Goal: Task Accomplishment & Management: Use online tool/utility

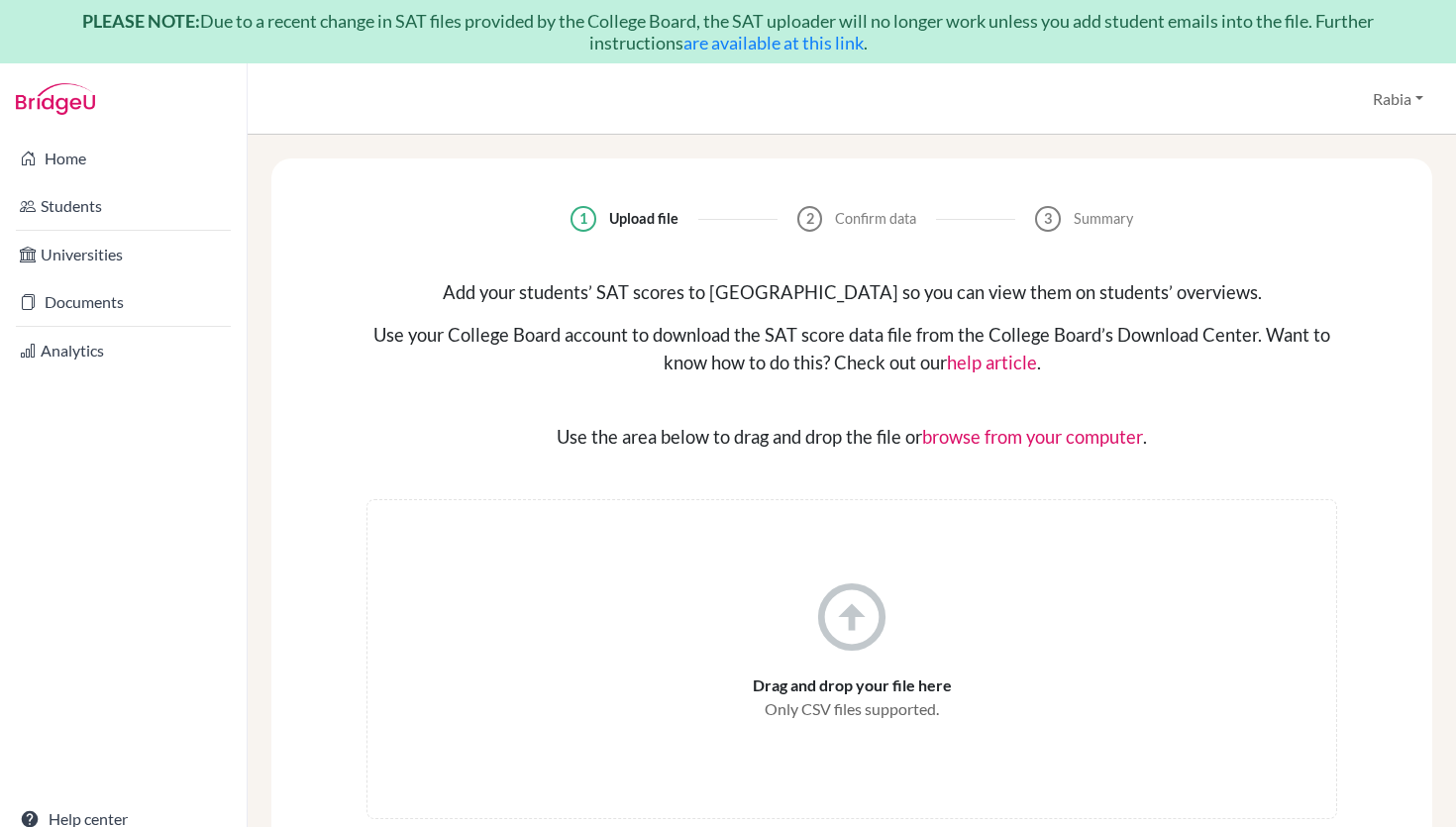
click at [812, 47] on link "are available at this link" at bounding box center [773, 43] width 180 height 22
click at [848, 612] on icon "arrow_circle_up" at bounding box center [852, 618] width 82 height 82
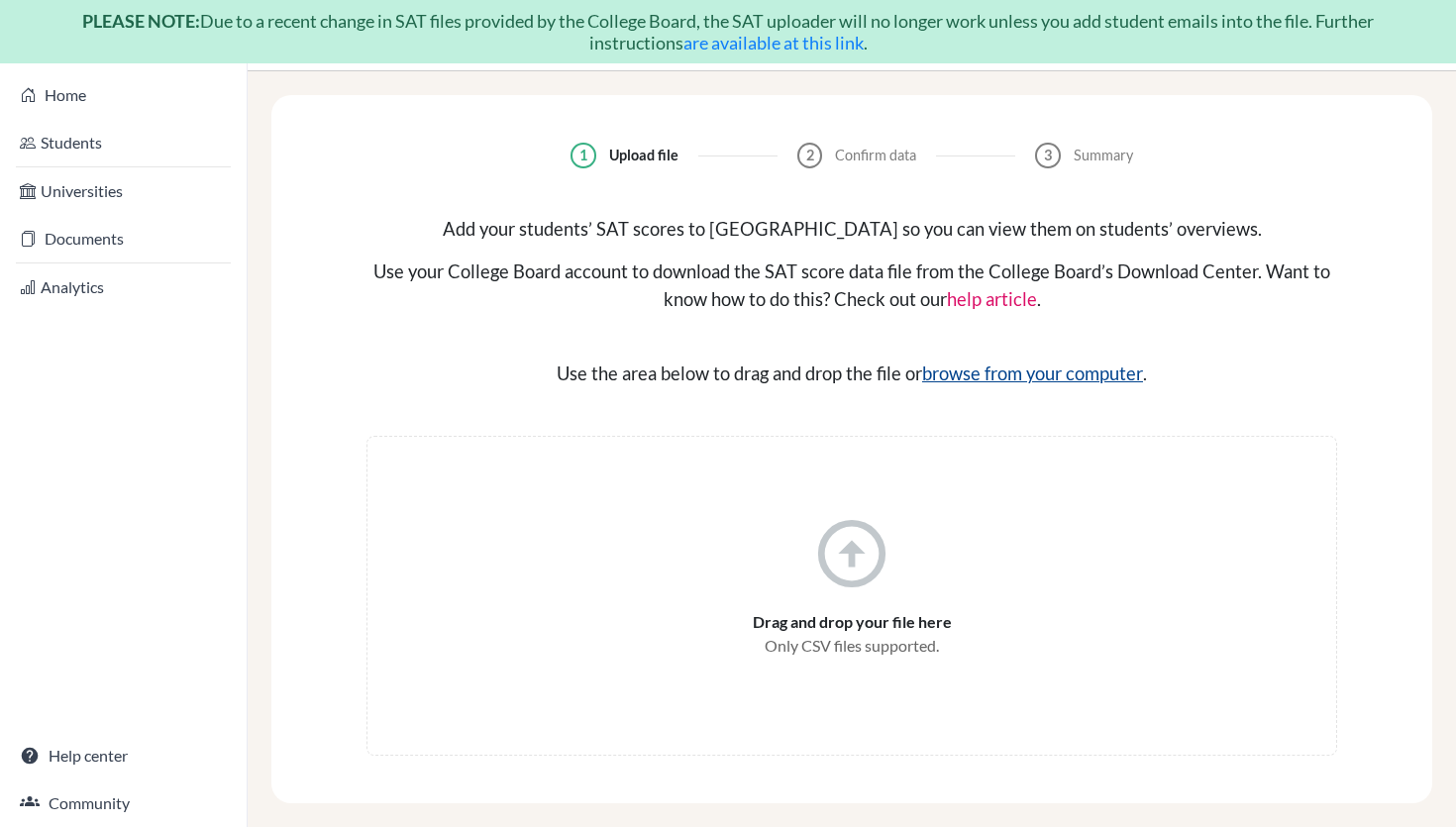
click at [1043, 374] on input "file" at bounding box center [1041, 373] width 238 height 24
click at [860, 583] on icon "arrow_circle_up" at bounding box center [852, 554] width 82 height 82
click at [970, 374] on input "file" at bounding box center [1041, 373] width 238 height 24
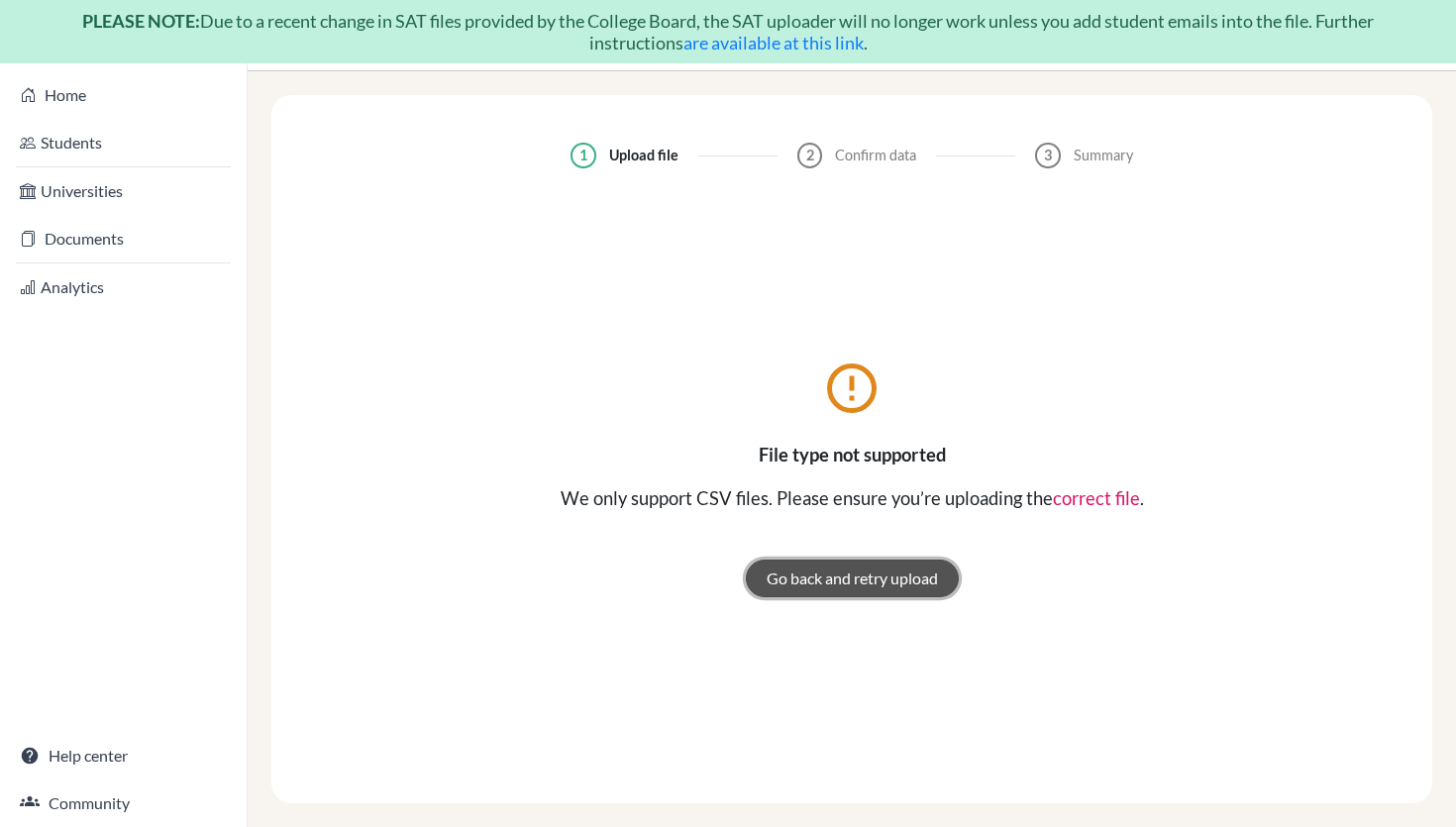
click at [848, 577] on link "Go back and retry upload" at bounding box center [852, 579] width 213 height 38
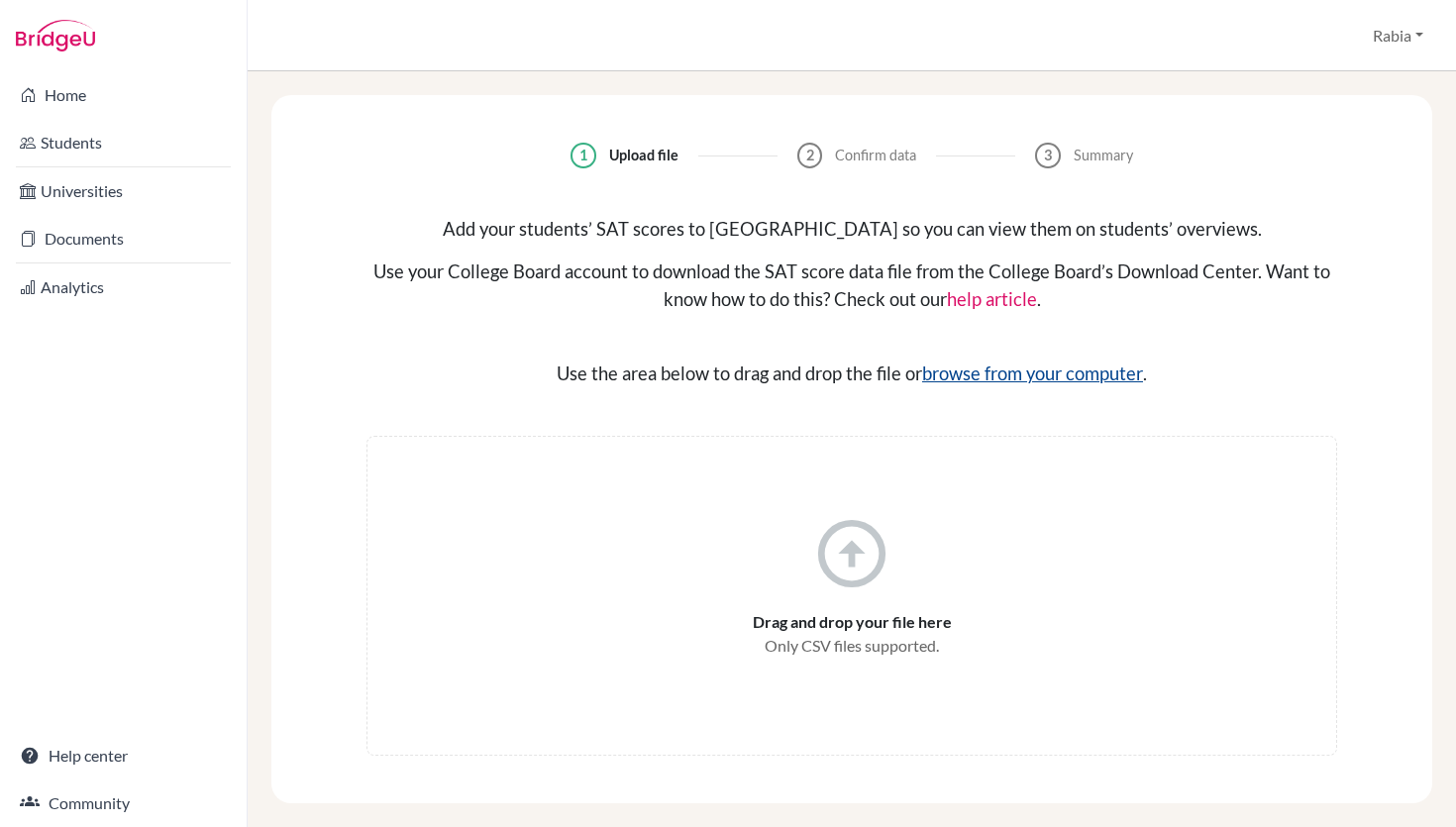
click at [1016, 383] on input "file" at bounding box center [1041, 373] width 238 height 24
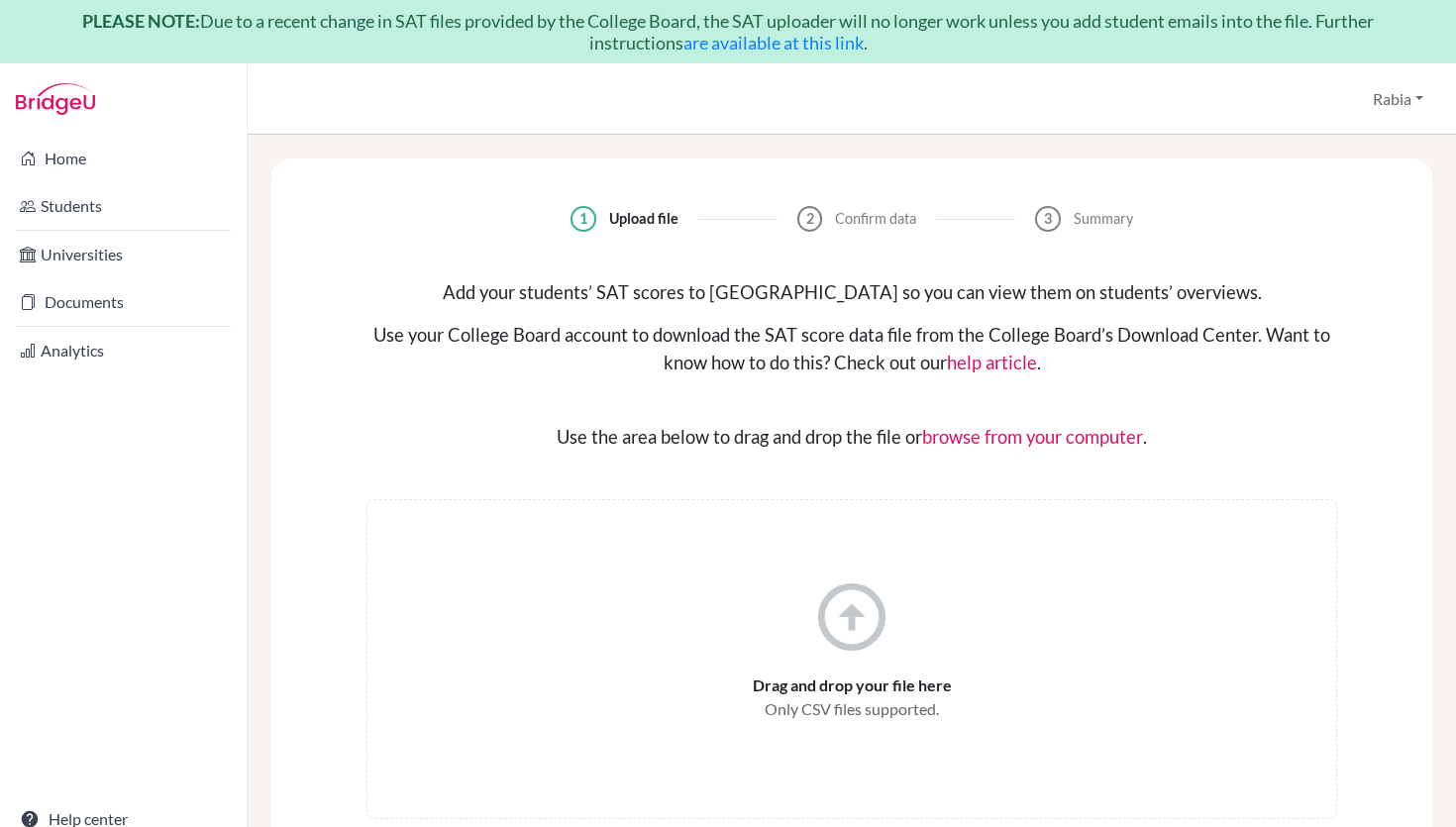
click at [849, 635] on icon "arrow_circle_up" at bounding box center [852, 618] width 82 height 82
click at [1022, 431] on input "file" at bounding box center [1041, 436] width 238 height 24
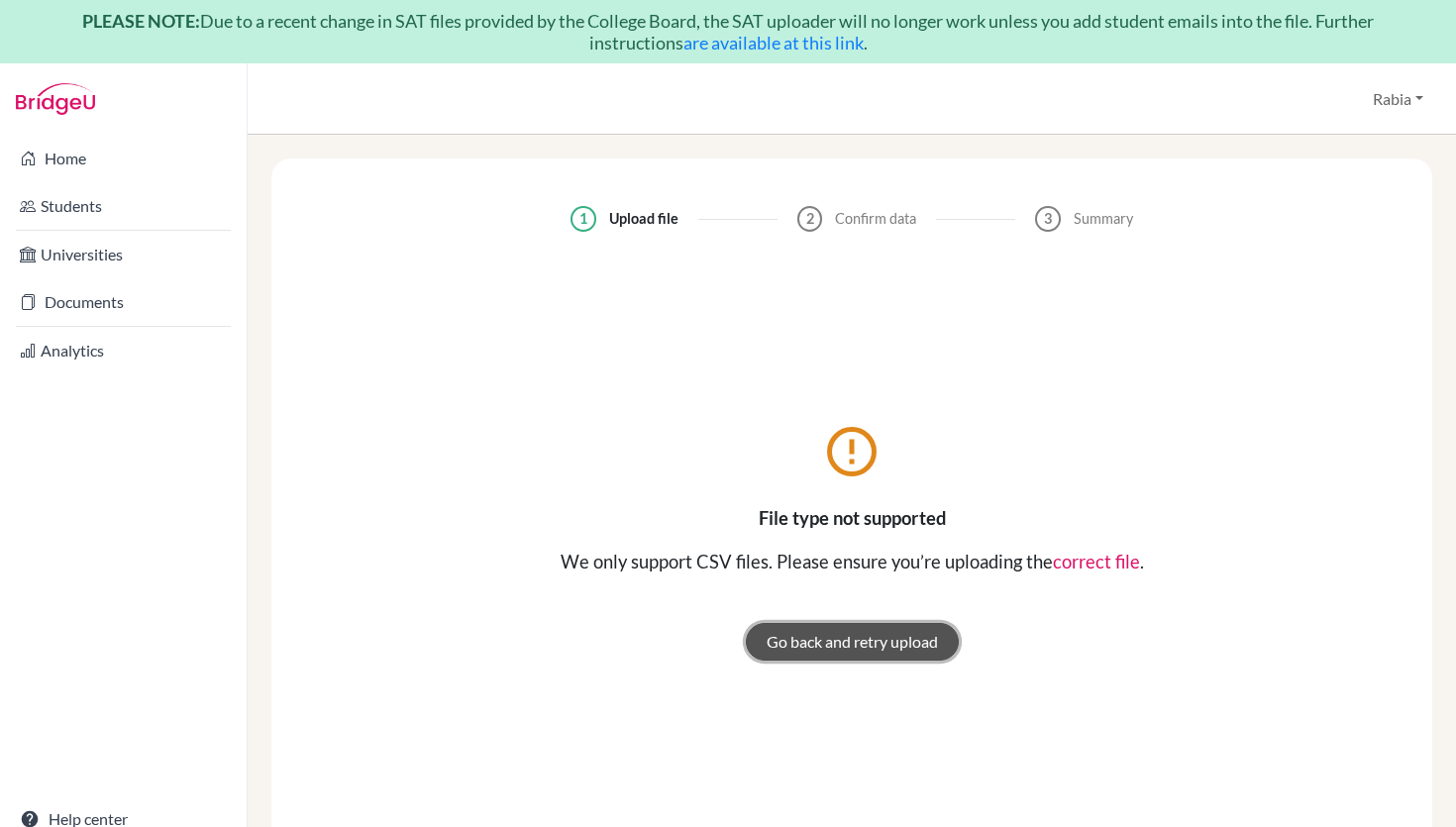
click at [882, 639] on link "Go back and retry upload" at bounding box center [852, 643] width 213 height 38
